Goal: Transaction & Acquisition: Purchase product/service

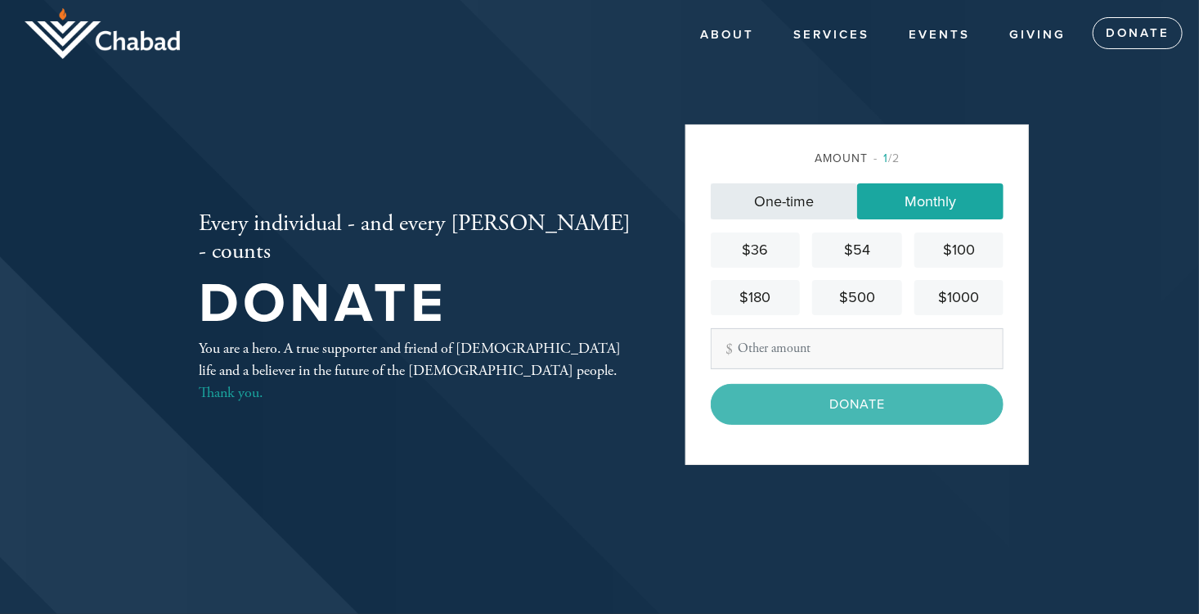
click at [780, 204] on link "One-time" at bounding box center [784, 201] width 146 height 36
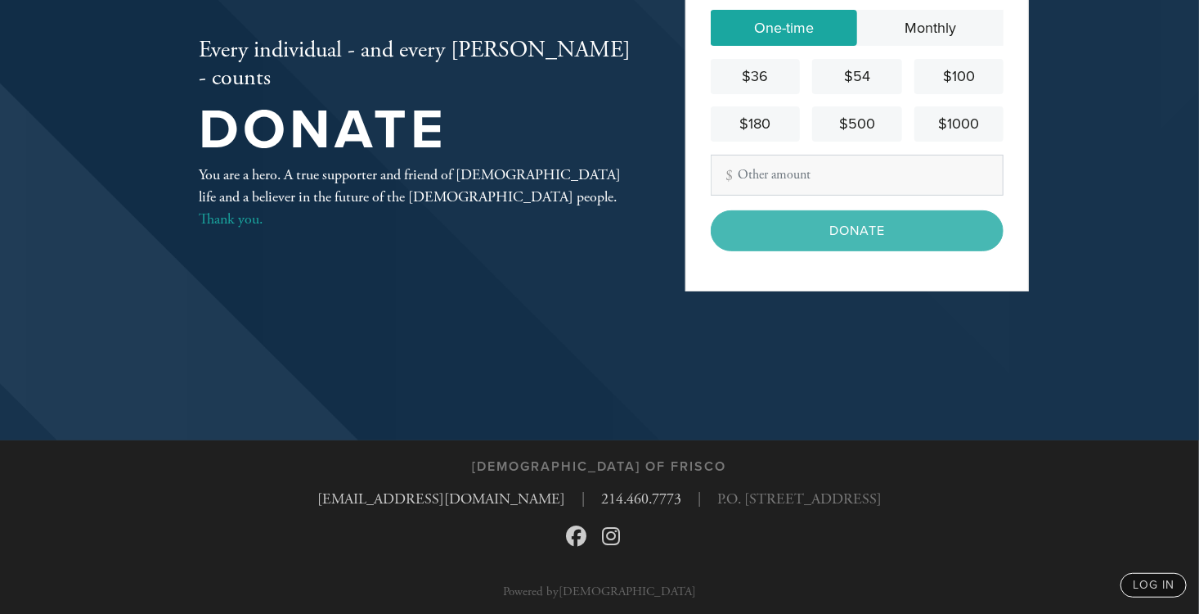
scroll to position [175, 0]
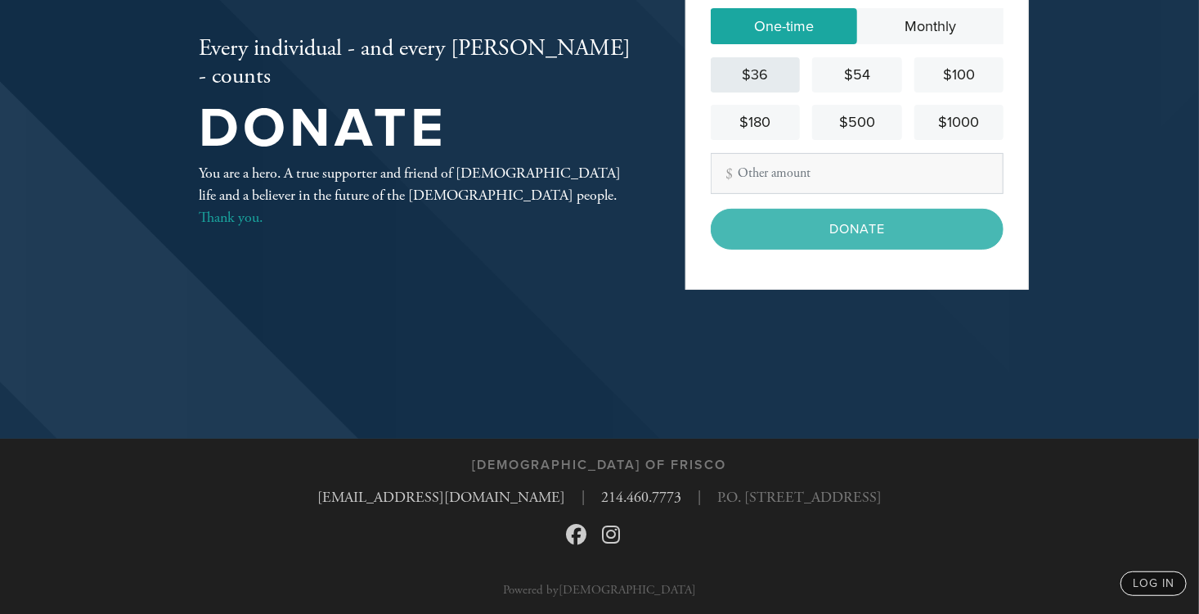
click at [776, 68] on div "$36" at bounding box center [755, 75] width 76 height 22
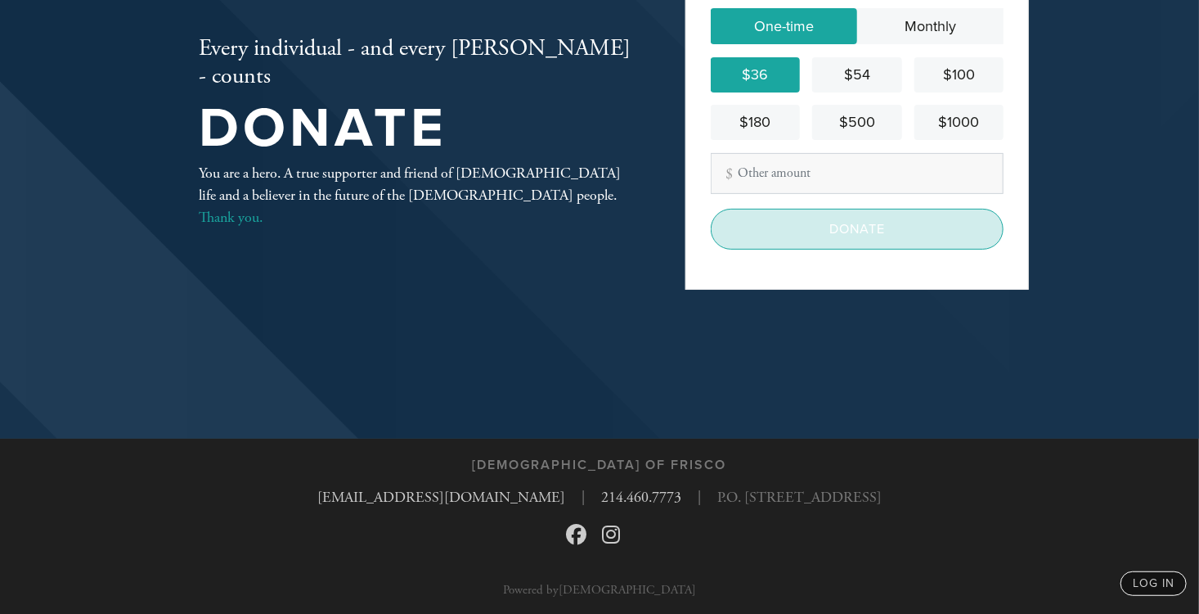
click at [848, 241] on input "Donate" at bounding box center [857, 229] width 293 height 41
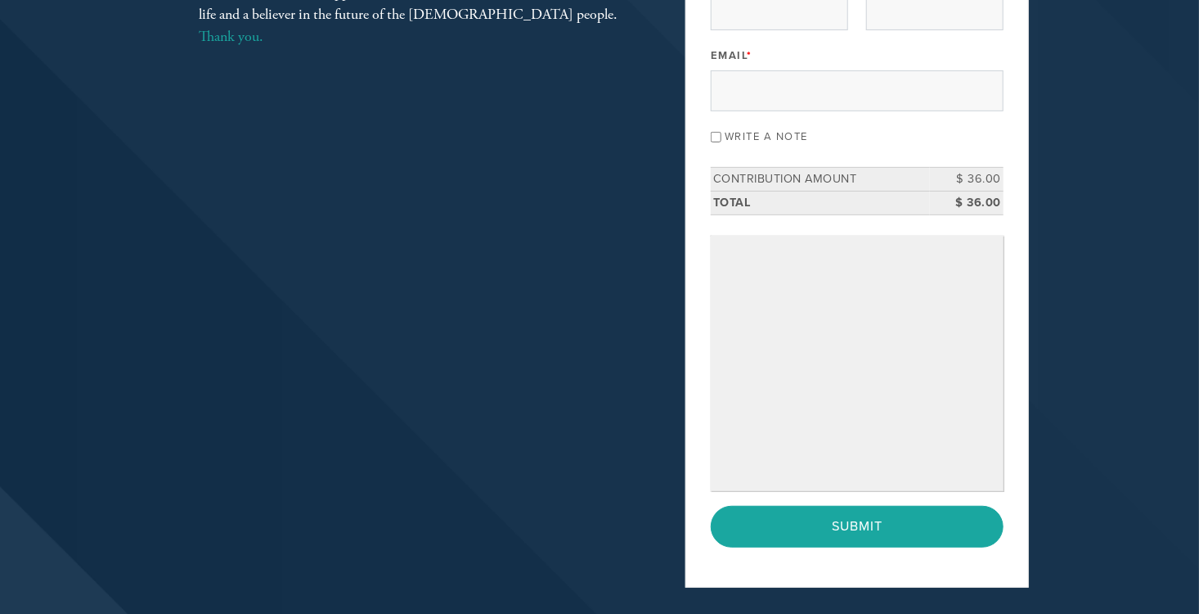
scroll to position [245, 0]
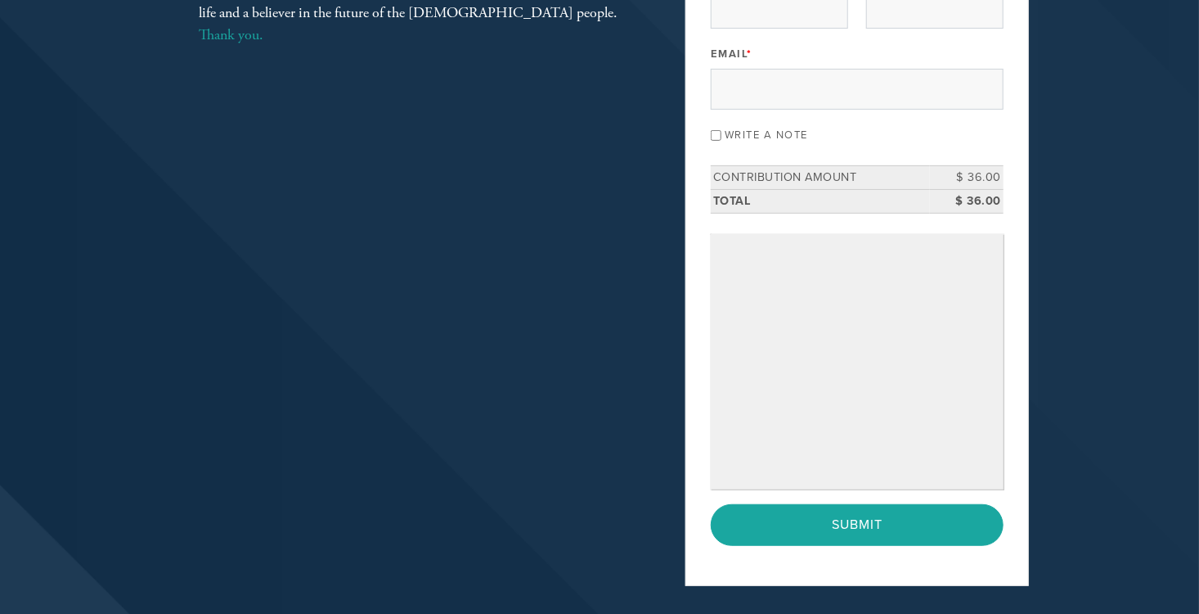
click at [715, 133] on input "Write a note" at bounding box center [716, 135] width 11 height 11
checkbox input "true"
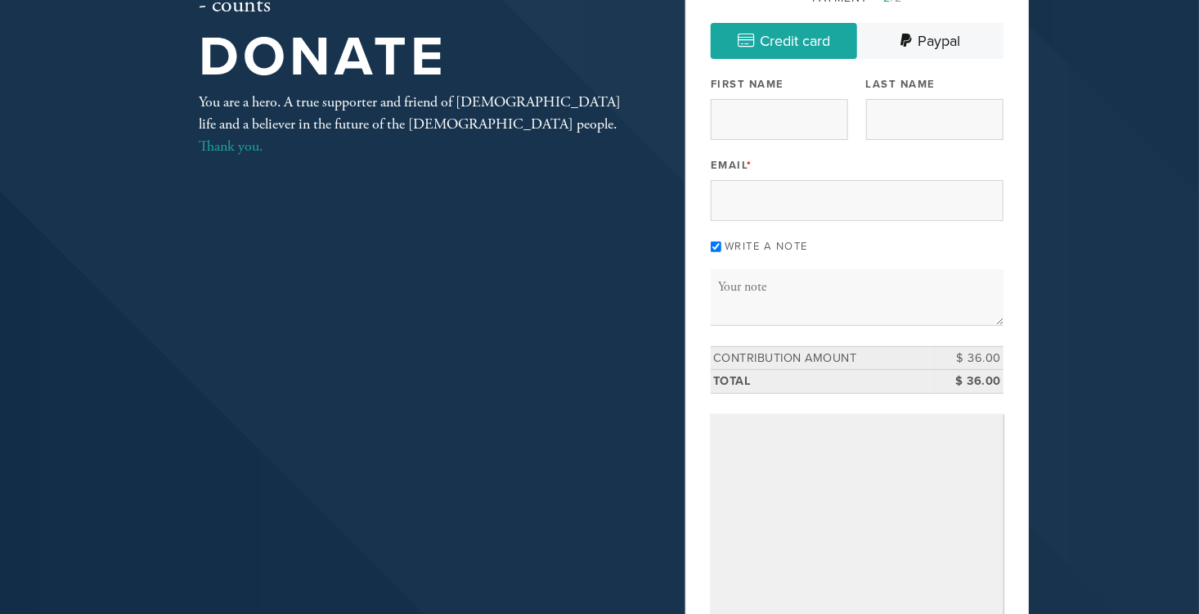
scroll to position [0, 0]
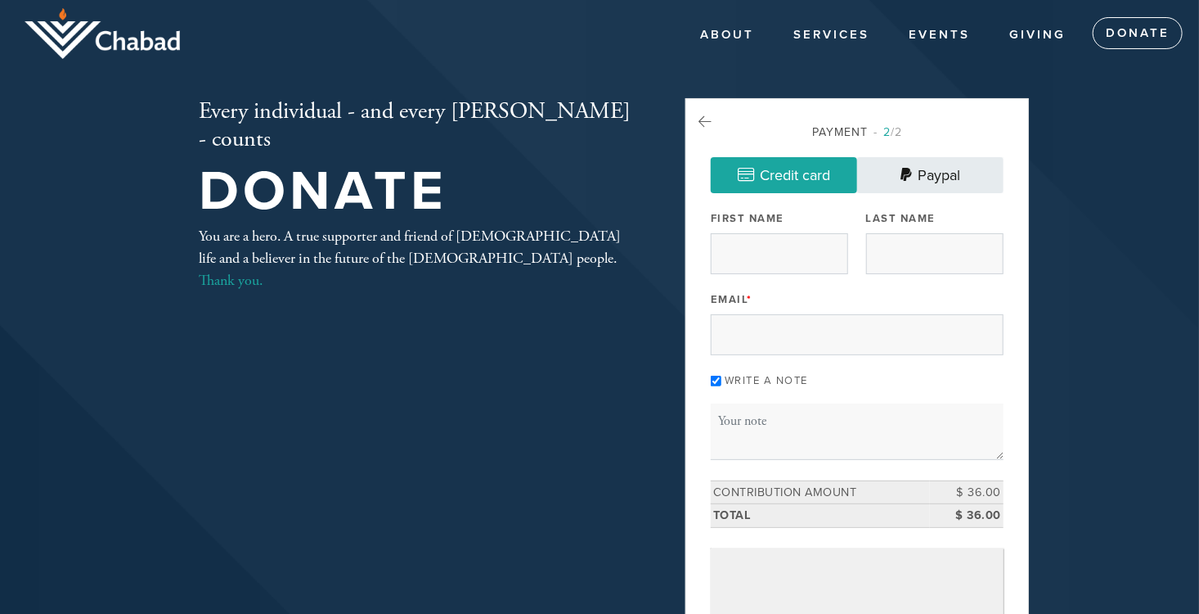
click at [937, 172] on link "Paypal" at bounding box center [930, 175] width 146 height 36
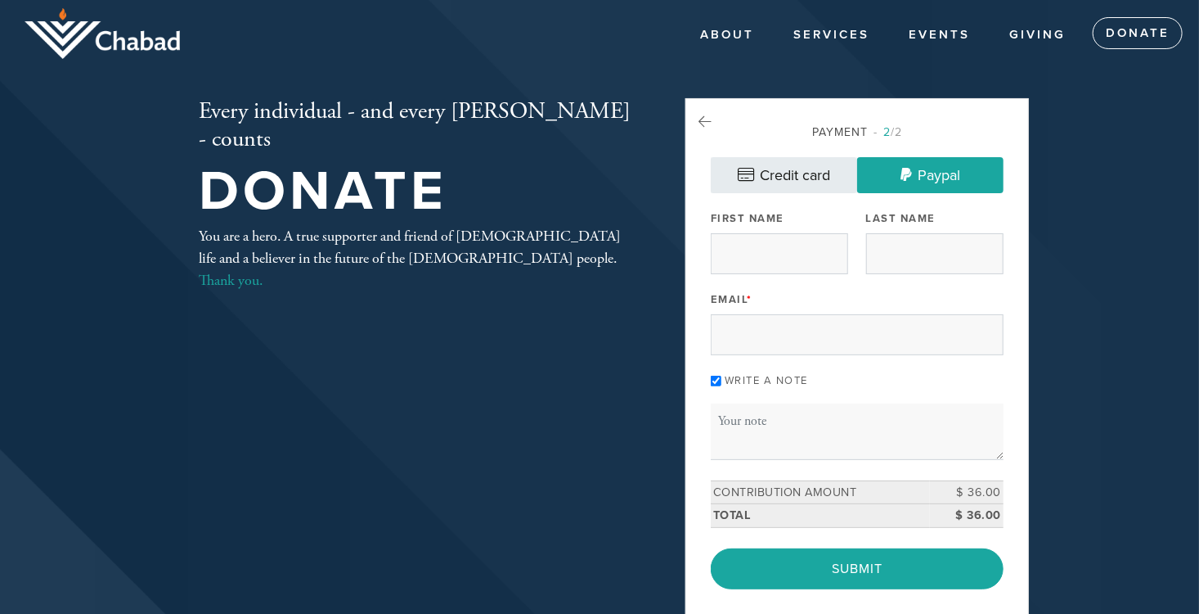
click at [792, 173] on link "Credit card" at bounding box center [784, 175] width 146 height 36
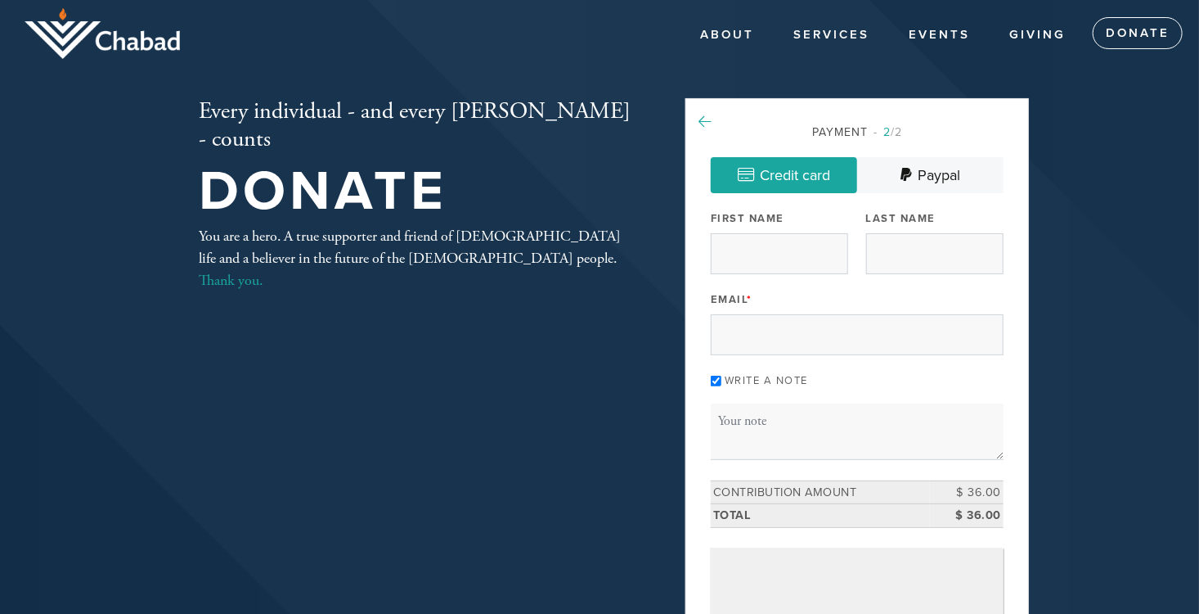
click at [699, 117] on icon at bounding box center [705, 122] width 13 height 15
